Goal: Information Seeking & Learning: Learn about a topic

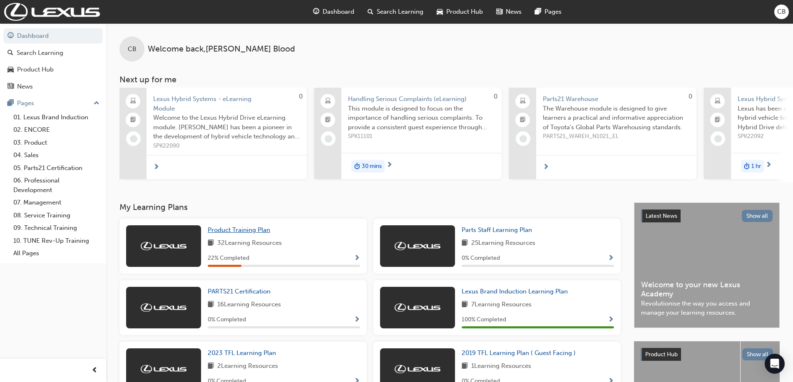
click at [247, 231] on span "Product Training Plan" at bounding box center [239, 229] width 62 height 7
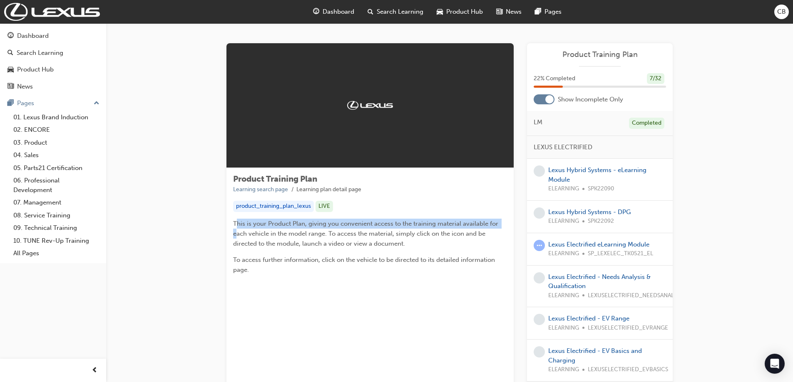
drag, startPoint x: 236, startPoint y: 224, endPoint x: 236, endPoint y: 232, distance: 8.8
click at [236, 232] on span "This is your Product Plan, giving you convenient access to the training materia…" at bounding box center [366, 233] width 267 height 27
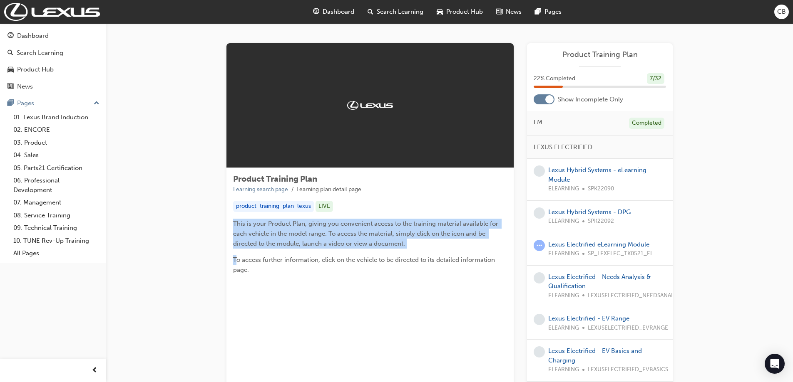
drag, startPoint x: 234, startPoint y: 226, endPoint x: 238, endPoint y: 251, distance: 26.1
click at [238, 251] on div "This is your Product Plan, giving you convenient access to the training materia…" at bounding box center [370, 247] width 274 height 56
click at [238, 253] on div "This is your Product Plan, giving you convenient access to the training materia…" at bounding box center [370, 247] width 274 height 56
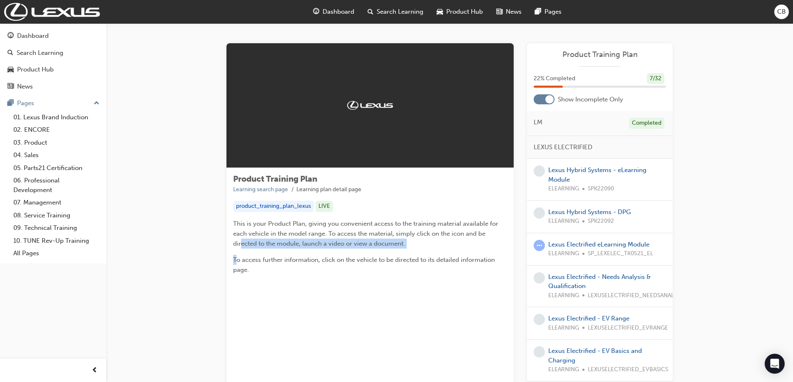
drag, startPoint x: 241, startPoint y: 246, endPoint x: 238, endPoint y: 261, distance: 15.3
click at [238, 261] on div "This is your Product Plan, giving you convenient access to the training materia…" at bounding box center [370, 247] width 274 height 56
click at [237, 263] on span "To access further information, click on the vehicle to be directed to its detai…" at bounding box center [364, 264] width 263 height 17
click at [240, 263] on span "To access further information, click on the vehicle to be directed to its detai…" at bounding box center [364, 264] width 263 height 17
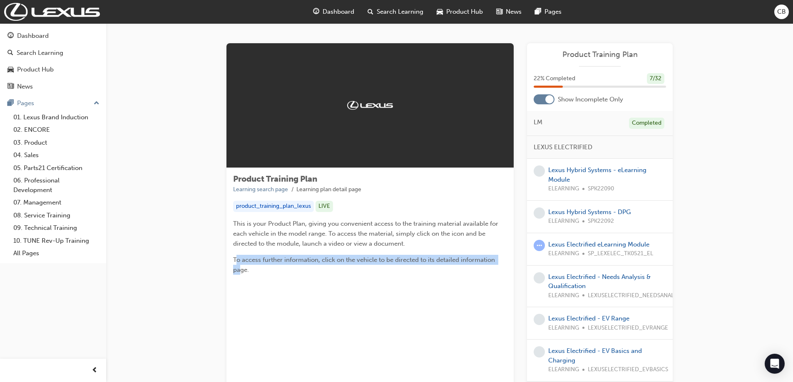
drag, startPoint x: 236, startPoint y: 260, endPoint x: 241, endPoint y: 270, distance: 11.0
click at [241, 270] on span "To access further information, click on the vehicle to be directed to its detai…" at bounding box center [364, 264] width 263 height 17
drag, startPoint x: 244, startPoint y: 273, endPoint x: 241, endPoint y: 269, distance: 5.3
click at [241, 269] on span "To access further information, click on the vehicle to be directed to its detai…" at bounding box center [364, 264] width 263 height 17
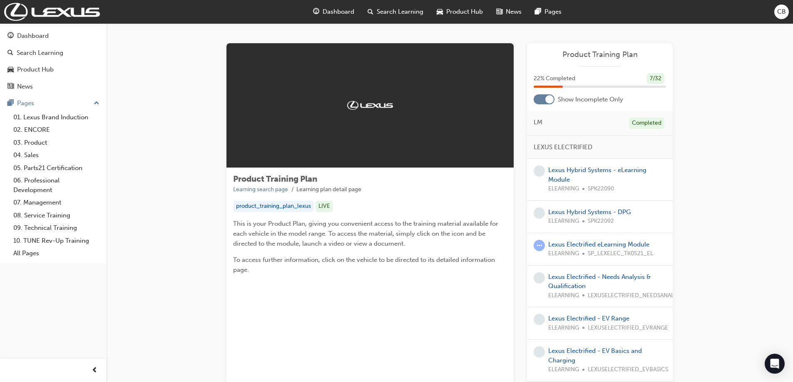
click at [252, 280] on div "Product Training Plan Learning search page Learning plan detail page product_tr…" at bounding box center [369, 228] width 287 height 120
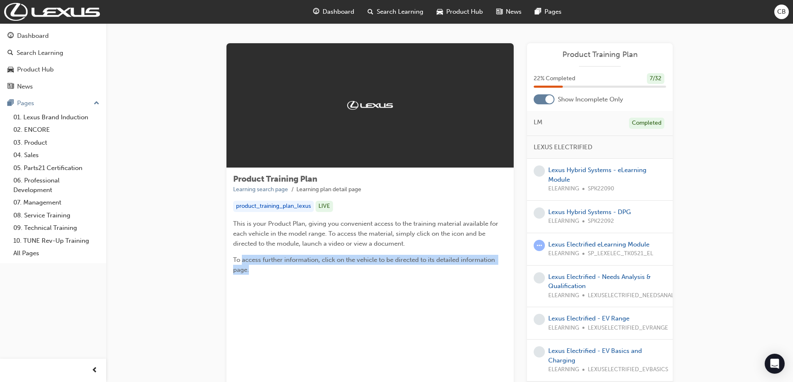
drag, startPoint x: 249, startPoint y: 273, endPoint x: 243, endPoint y: 261, distance: 13.8
click at [243, 261] on p "To access further information, click on the vehicle to be directed to its detai…" at bounding box center [370, 265] width 274 height 20
click at [250, 276] on div "Product Training Plan Learning search page Learning plan detail page product_tr…" at bounding box center [369, 228] width 287 height 120
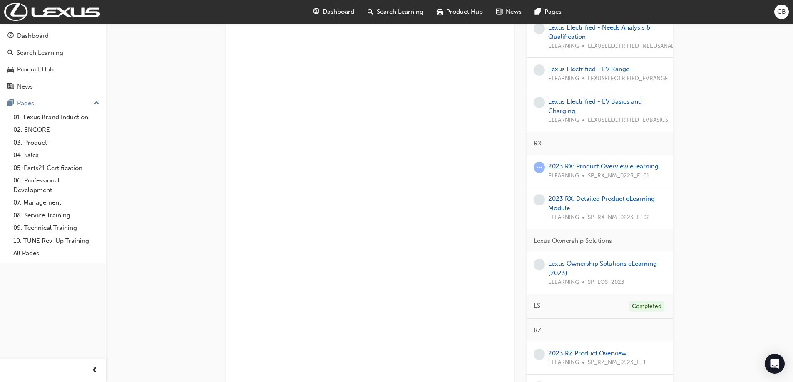
scroll to position [291, 0]
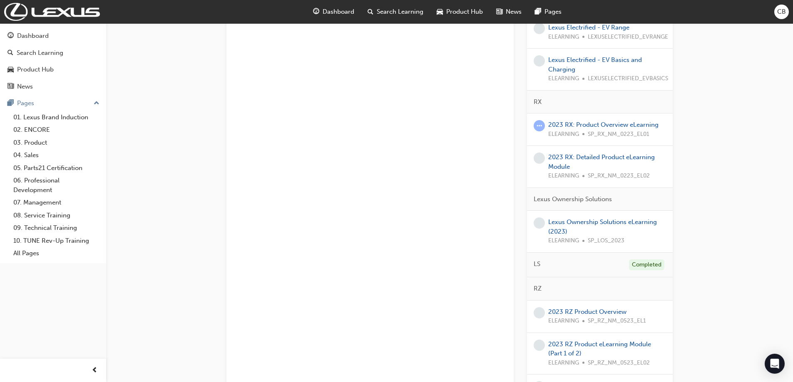
click at [579, 228] on div "Lexus Ownership Solutions eLearning (2023) ELEARNING SP_LOS_2023" at bounding box center [607, 232] width 118 height 28
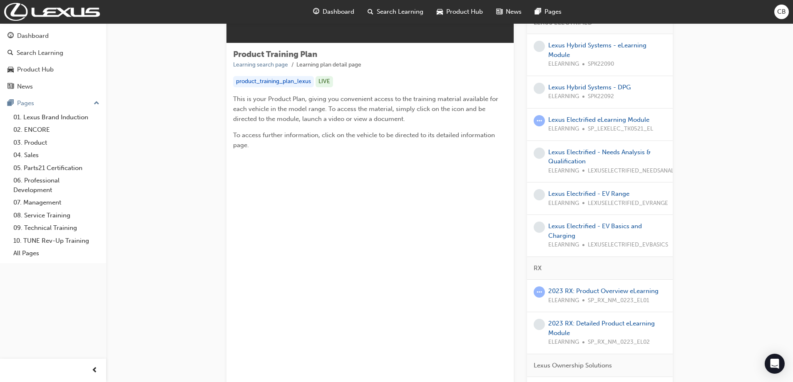
scroll to position [208, 0]
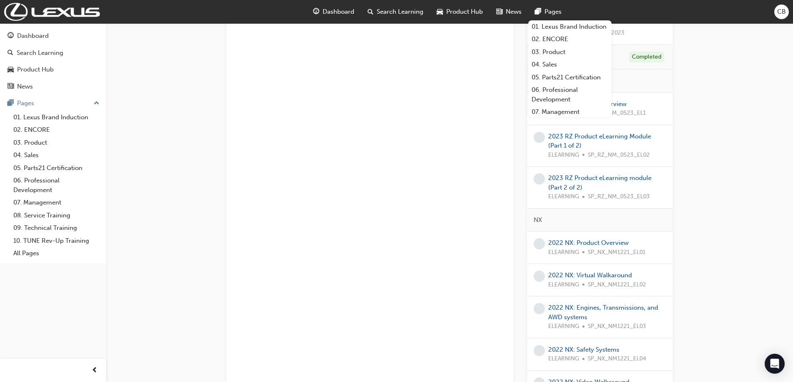
scroll to position [541, 0]
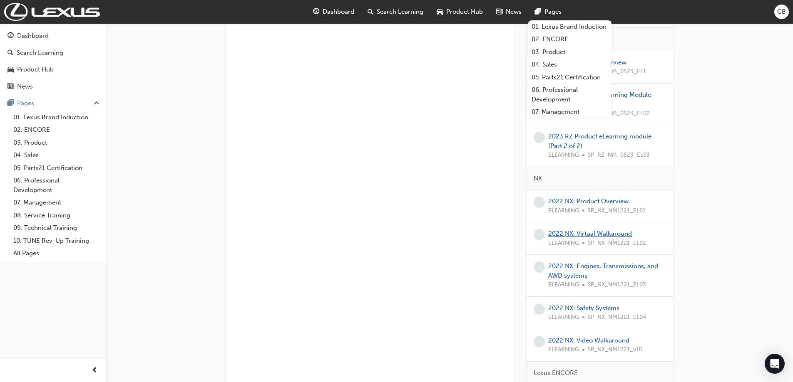
click at [611, 237] on link "2022 NX: Virtual Walkaround" at bounding box center [590, 233] width 84 height 7
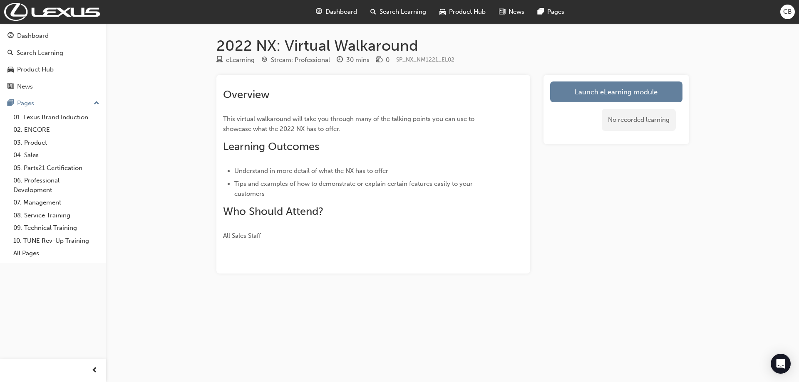
click at [703, 22] on div "Dashboard Search Learning Product Hub News Pages CB" at bounding box center [399, 12] width 799 height 24
click at [573, 85] on link "Launch eLearning module" at bounding box center [616, 92] width 132 height 21
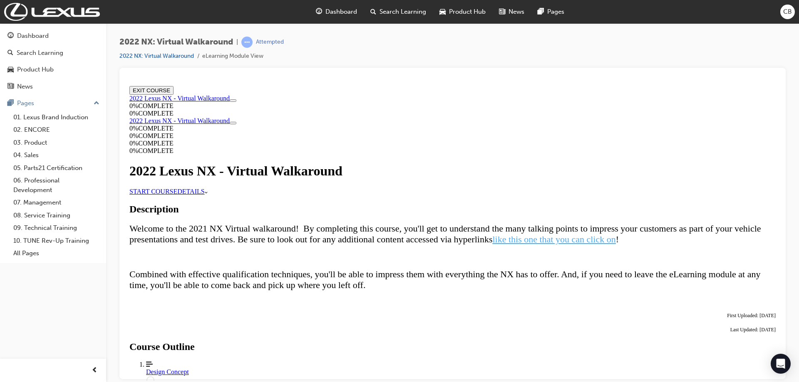
click at [177, 195] on link "START COURSE" at bounding box center [153, 191] width 48 height 7
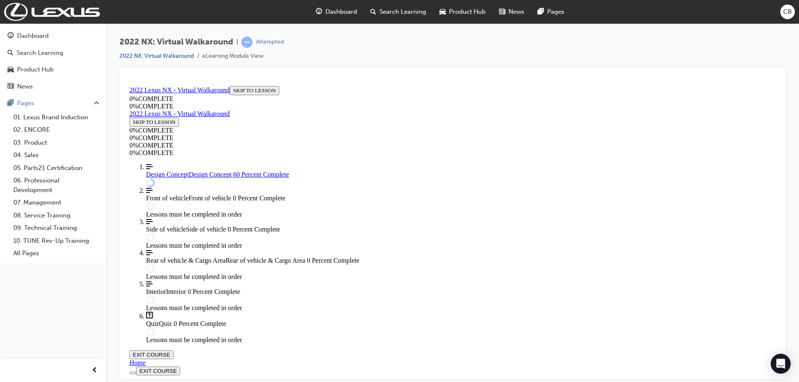
scroll to position [493, 0]
drag, startPoint x: 622, startPoint y: 343, endPoint x: 602, endPoint y: 385, distance: 46.7
drag, startPoint x: 602, startPoint y: 385, endPoint x: 754, endPoint y: 189, distance: 248.0
